Goal: Task Accomplishment & Management: Manage account settings

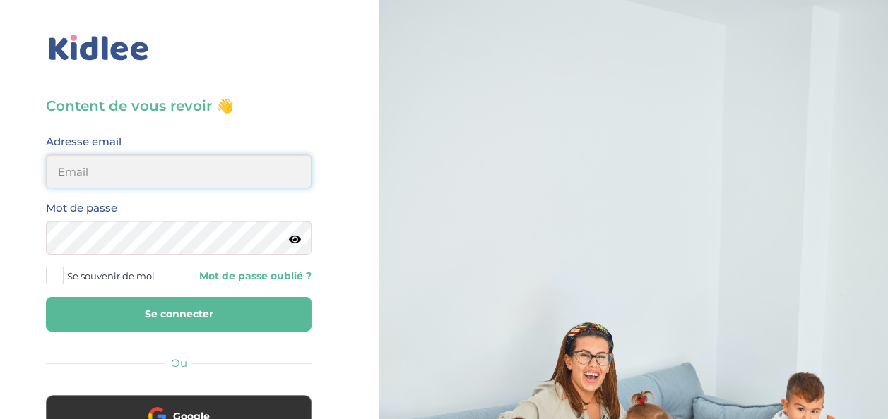
type input "[EMAIL_ADDRESS][DOMAIN_NAME]"
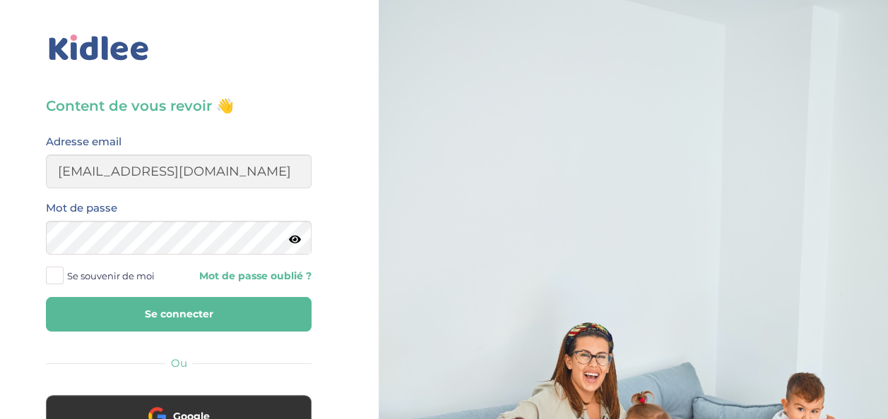
click at [185, 315] on button "Se connecter" at bounding box center [178, 314] width 265 height 35
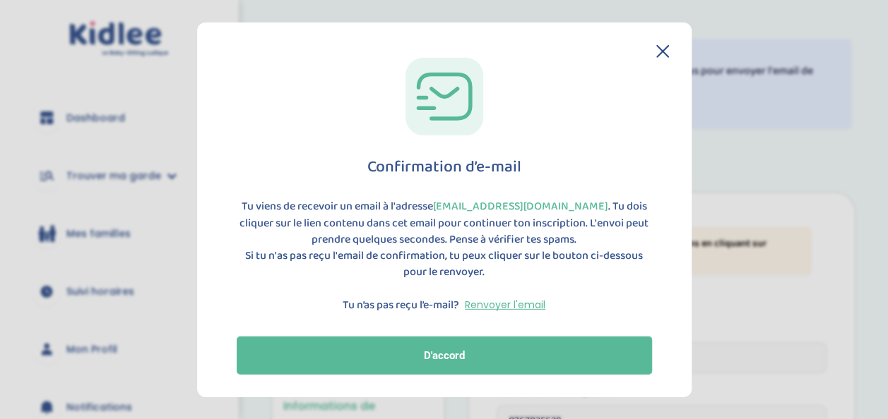
click at [482, 390] on div "Confirmation d’e-mail Tu viens de recevoir un email à l'adresse [EMAIL_ADDRESS]…" at bounding box center [444, 210] width 494 height 375
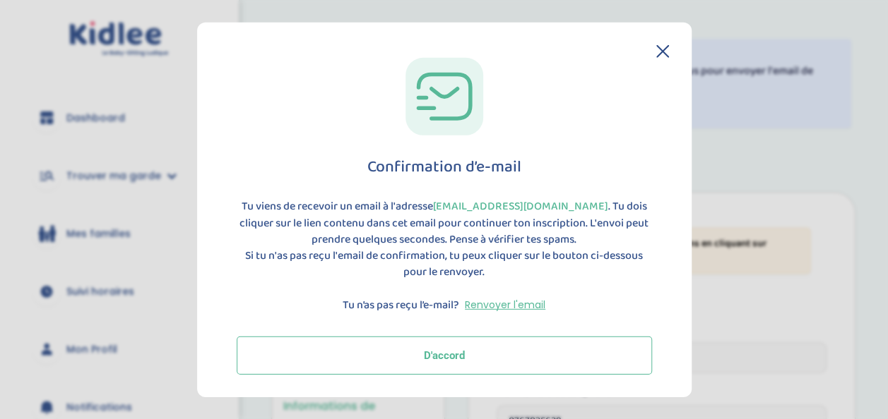
click at [467, 359] on button "D'accord" at bounding box center [444, 355] width 415 height 38
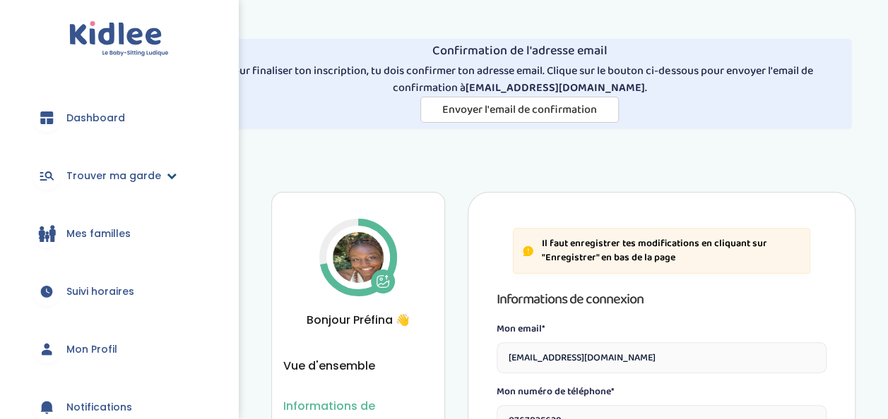
click at [138, 181] on span "Trouver ma garde" at bounding box center [113, 176] width 95 height 15
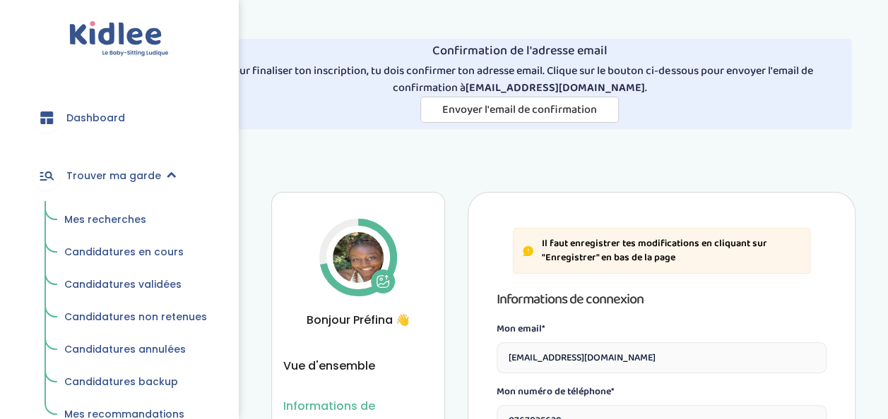
click at [136, 218] on span "Mes recherches" at bounding box center [105, 220] width 82 height 14
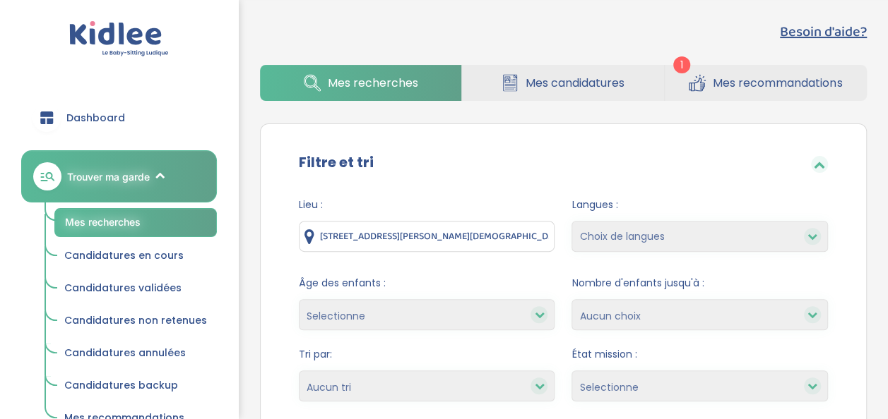
scroll to position [157, 0]
click at [540, 106] on div "Besoin d'aide? 1 Mes recherches Mes candidatures Mes recommandations Besoin d'a…" at bounding box center [563, 375] width 649 height 731
click at [542, 100] on div "Besoin d'aide? 1 Mes recherches Mes candidatures Mes recommandations Besoin d'a…" at bounding box center [563, 375] width 649 height 731
click at [545, 88] on span "Mes candidatures" at bounding box center [574, 82] width 99 height 18
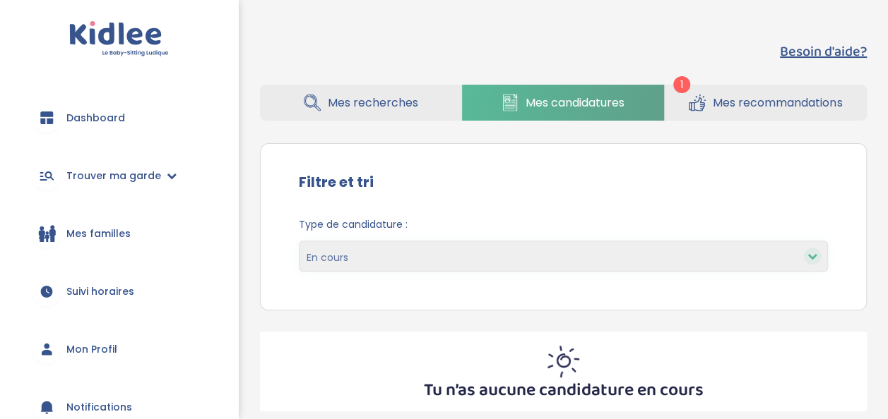
scroll to position [122, 0]
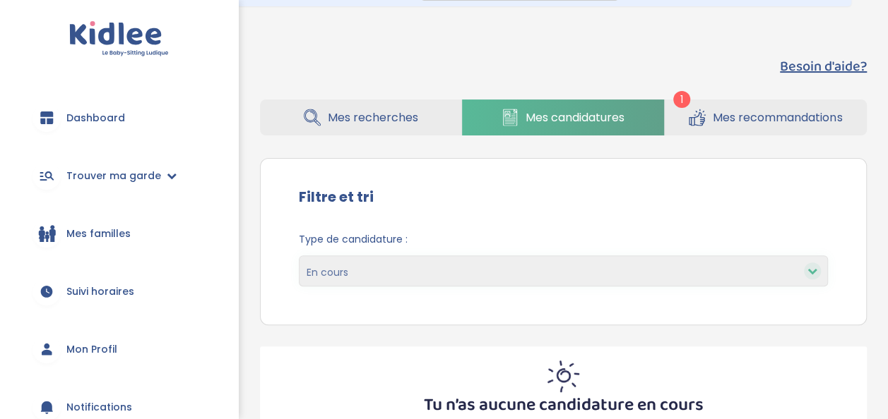
click at [733, 116] on span "Mes recommandations" at bounding box center [776, 118] width 129 height 18
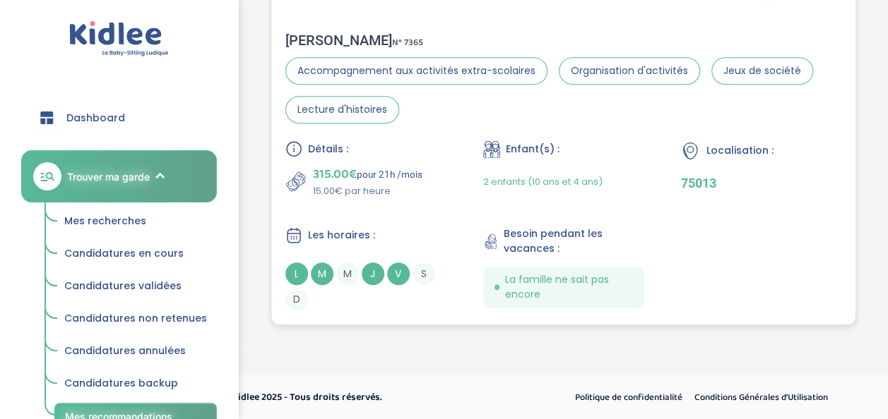
scroll to position [291, 0]
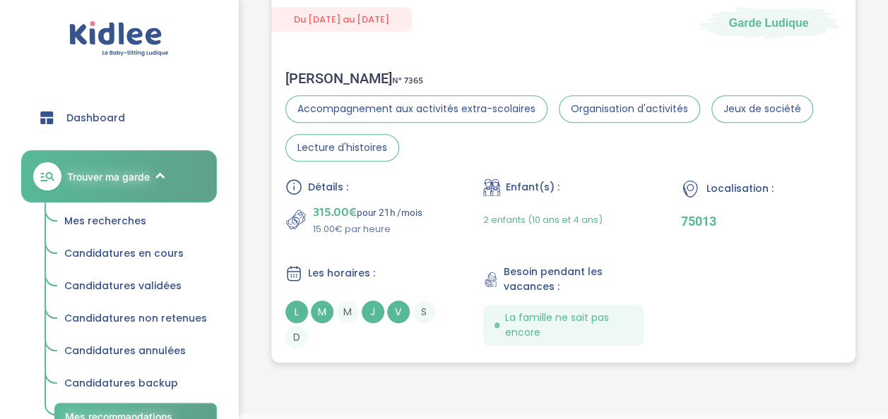
click at [459, 240] on div "Détails : 315.00€ pour 21h /mois 15.00€ par heure Enfant(s) : 2 enfants (10 ans…" at bounding box center [563, 264] width 556 height 170
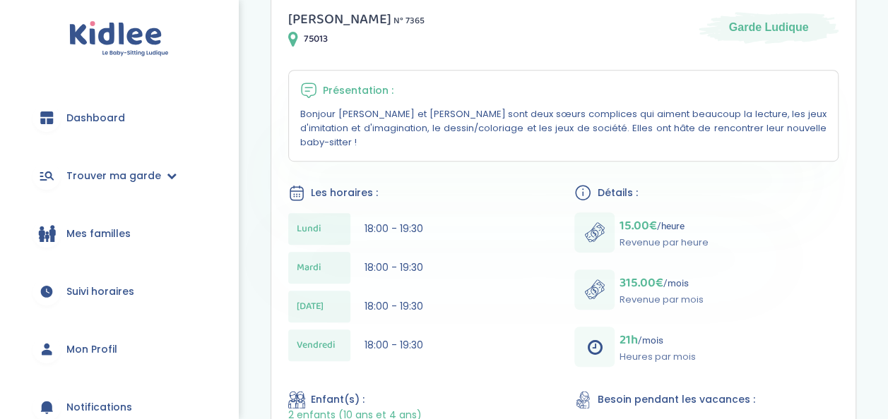
scroll to position [369, 0]
